Goal: Task Accomplishment & Management: Manage account settings

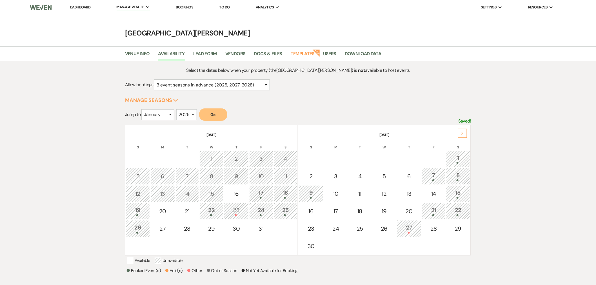
select select "6"
click at [143, 109] on select "January February March April May June July August September October November De…" at bounding box center [157, 114] width 33 height 11
click at [206, 113] on button "Go" at bounding box center [213, 115] width 28 height 12
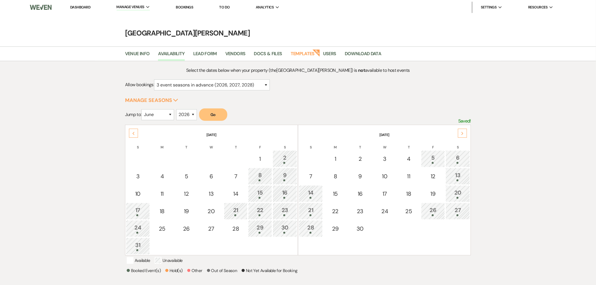
drag, startPoint x: 424, startPoint y: 173, endPoint x: 321, endPoint y: 220, distance: 113.5
click at [424, 173] on td "12" at bounding box center [433, 176] width 24 height 17
select select "other"
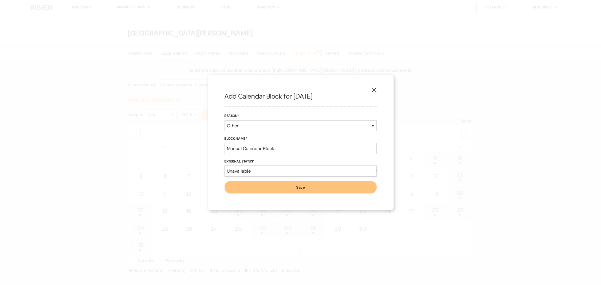
drag, startPoint x: 274, startPoint y: 171, endPoint x: 274, endPoint y: 174, distance: 2.8
click at [274, 171] on select "Available Unavailable" at bounding box center [301, 171] width 152 height 11
select select "true"
click at [225, 166] on select "Available Unavailable" at bounding box center [301, 171] width 152 height 11
click at [267, 149] on input "Manual Calendar Block" at bounding box center [301, 148] width 152 height 11
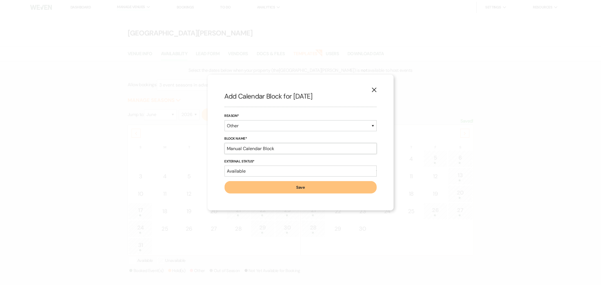
click at [267, 149] on input "Manual Calendar Block" at bounding box center [301, 148] width 152 height 11
type input "soft hold Abbi 513-444-7283 until 10/22/25"
click at [318, 185] on button "Save" at bounding box center [301, 187] width 152 height 12
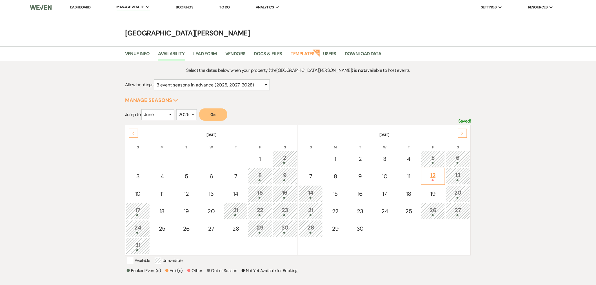
drag, startPoint x: 440, startPoint y: 175, endPoint x: 374, endPoint y: 134, distance: 77.4
click at [440, 176] on div "12" at bounding box center [433, 176] width 18 height 10
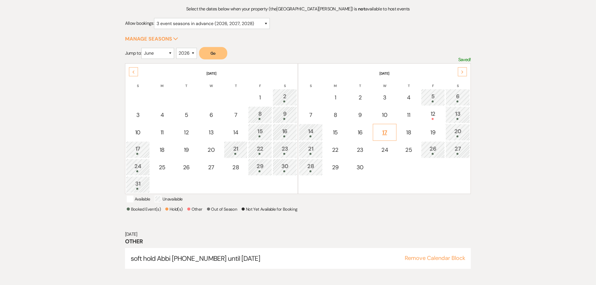
scroll to position [63, 0]
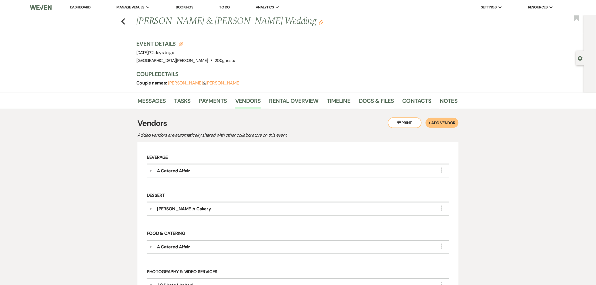
click at [78, 171] on div "Messages Tasks Payments Vendors Rental Overview Timeline Docs & Files Contacts …" at bounding box center [298, 247] width 596 height 309
click at [374, 99] on link "Docs & Files" at bounding box center [376, 102] width 35 height 12
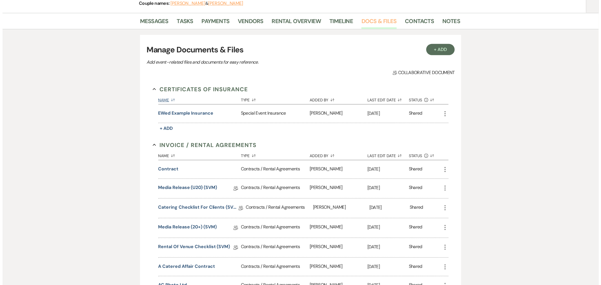
scroll to position [31, 0]
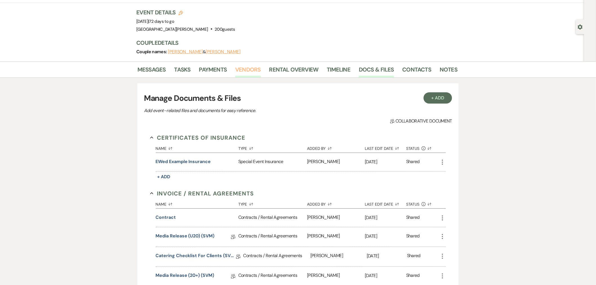
click at [237, 72] on link "Vendors" at bounding box center [247, 71] width 25 height 12
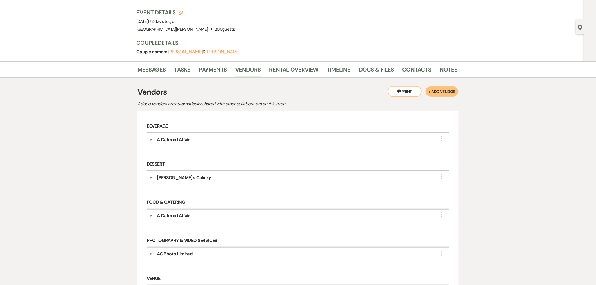
click at [438, 92] on button "+ Add Vendor" at bounding box center [442, 92] width 33 height 10
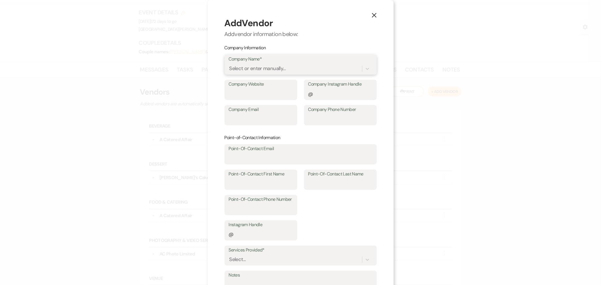
click at [251, 71] on div "Select or enter manually..." at bounding box center [257, 69] width 57 height 8
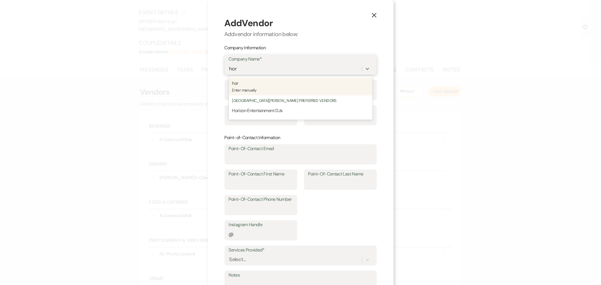
type input "hori"
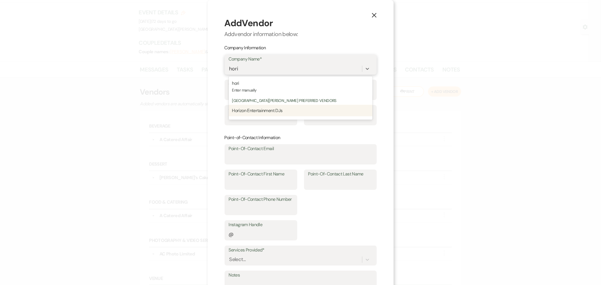
click at [293, 112] on p "Horizon Entertainment DJs" at bounding box center [300, 110] width 137 height 7
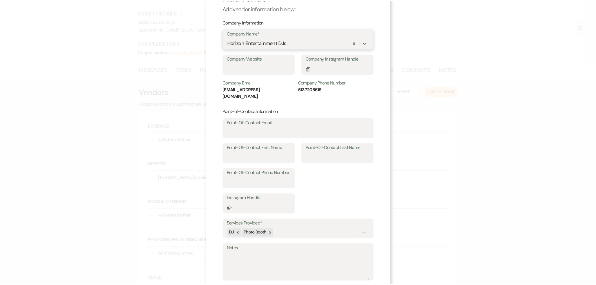
scroll to position [49, 0]
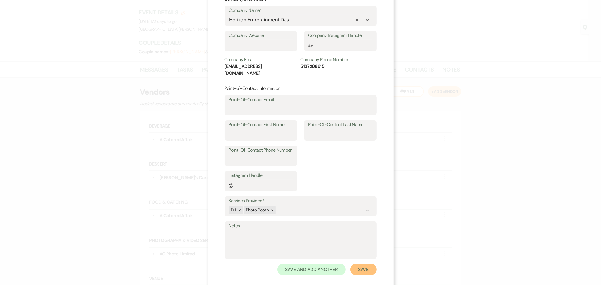
click at [366, 265] on button "Save" at bounding box center [363, 269] width 26 height 11
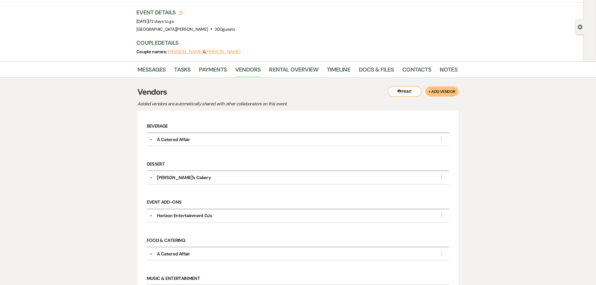
click at [191, 216] on div "Horizon Entertainment DJs" at bounding box center [184, 216] width 55 height 7
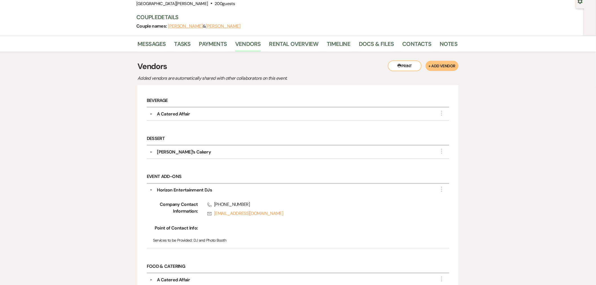
scroll to position [94, 0]
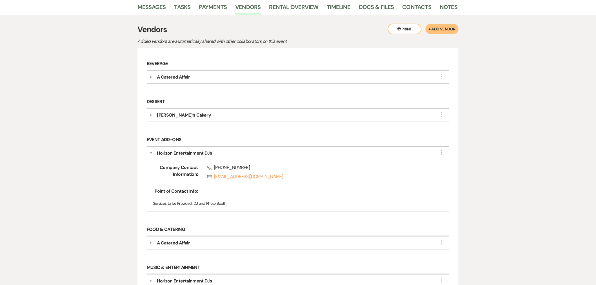
click at [439, 153] on icon "More" at bounding box center [442, 152] width 7 height 7
click at [435, 156] on button "Edit" at bounding box center [409, 156] width 63 height 9
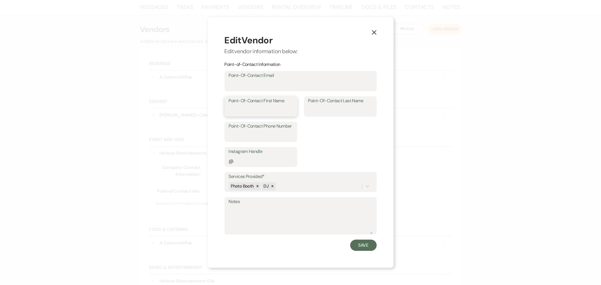
click at [263, 106] on input "Point-Of-Contact First Name" at bounding box center [261, 110] width 64 height 11
type input "Rebbeca"
click at [358, 249] on button "Save" at bounding box center [363, 245] width 26 height 11
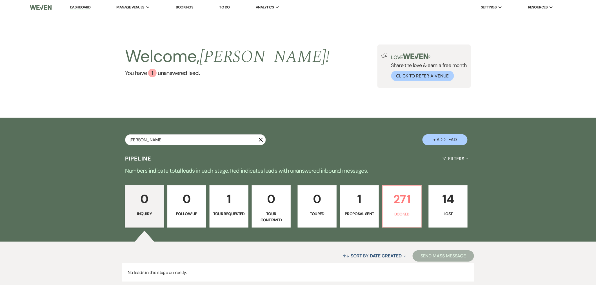
type input "[PERSON_NAME]"
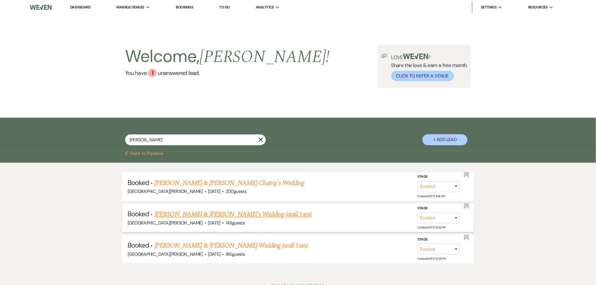
click at [213, 212] on link "[PERSON_NAME] & [PERSON_NAME]'s Wedding (until 1am)" at bounding box center [233, 214] width 158 height 10
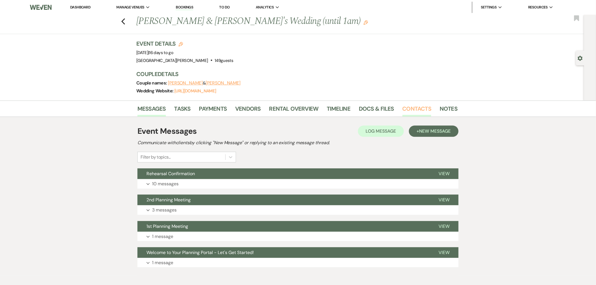
click at [427, 108] on link "Contacts" at bounding box center [417, 110] width 29 height 12
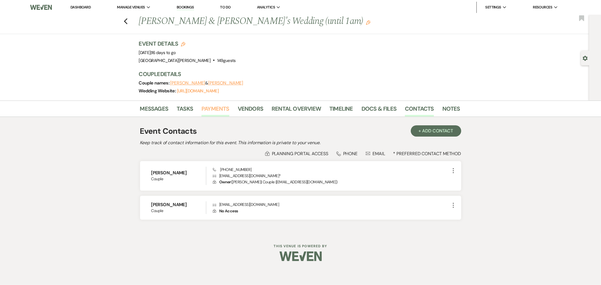
click at [220, 110] on link "Payments" at bounding box center [216, 110] width 28 height 12
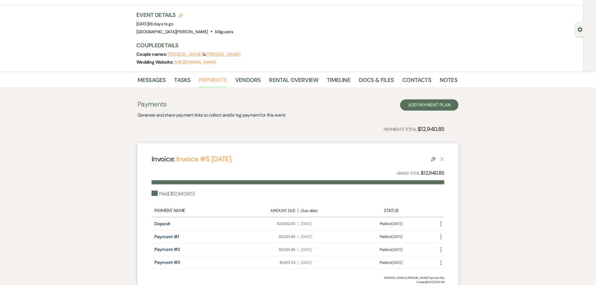
scroll to position [18, 0]
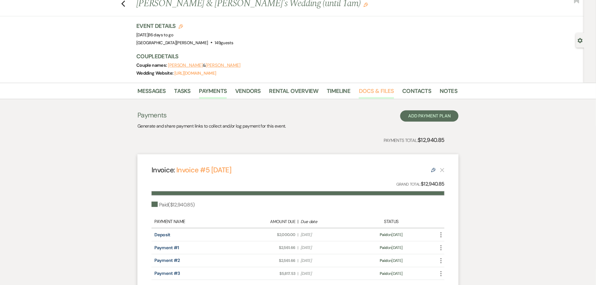
click at [372, 90] on link "Docs & Files" at bounding box center [376, 93] width 35 height 12
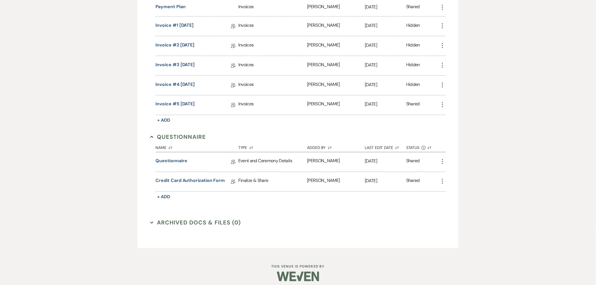
scroll to position [353, 0]
